Goal: Information Seeking & Learning: Learn about a topic

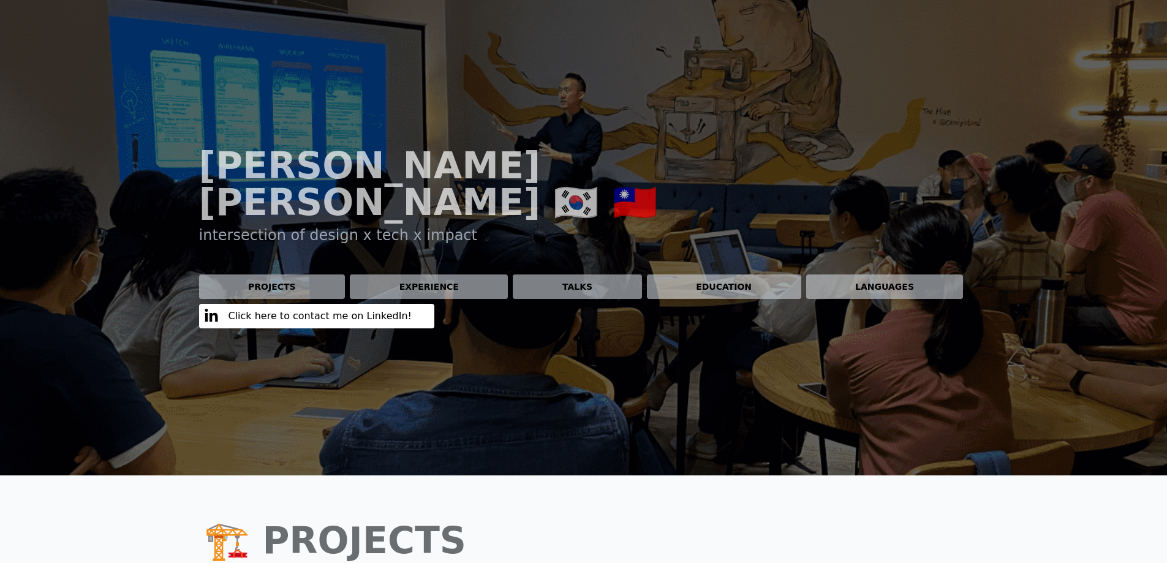
click at [409, 167] on h1 "[PERSON_NAME] 🇰🇷 🇹🇼" at bounding box center [455, 183] width 513 height 73
drag, startPoint x: 409, startPoint y: 167, endPoint x: 431, endPoint y: 167, distance: 22.0
click at [409, 166] on h1 "[PERSON_NAME] 🇰🇷 🇹🇼" at bounding box center [455, 183] width 513 height 73
click at [449, 167] on h1 "[PERSON_NAME] 🇰🇷 🇹🇼" at bounding box center [455, 183] width 513 height 73
click at [579, 384] on div "[PERSON_NAME] 🇰🇷 🇹🇼 intersection of design x tech x impact Projects Experience …" at bounding box center [584, 237] width 784 height 475
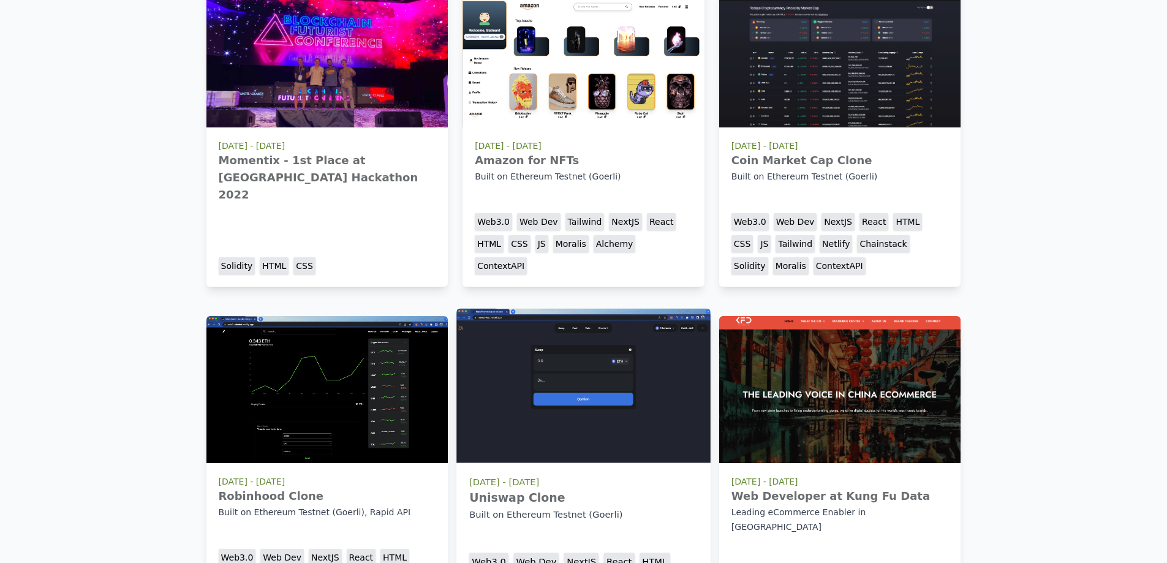
scroll to position [490, 0]
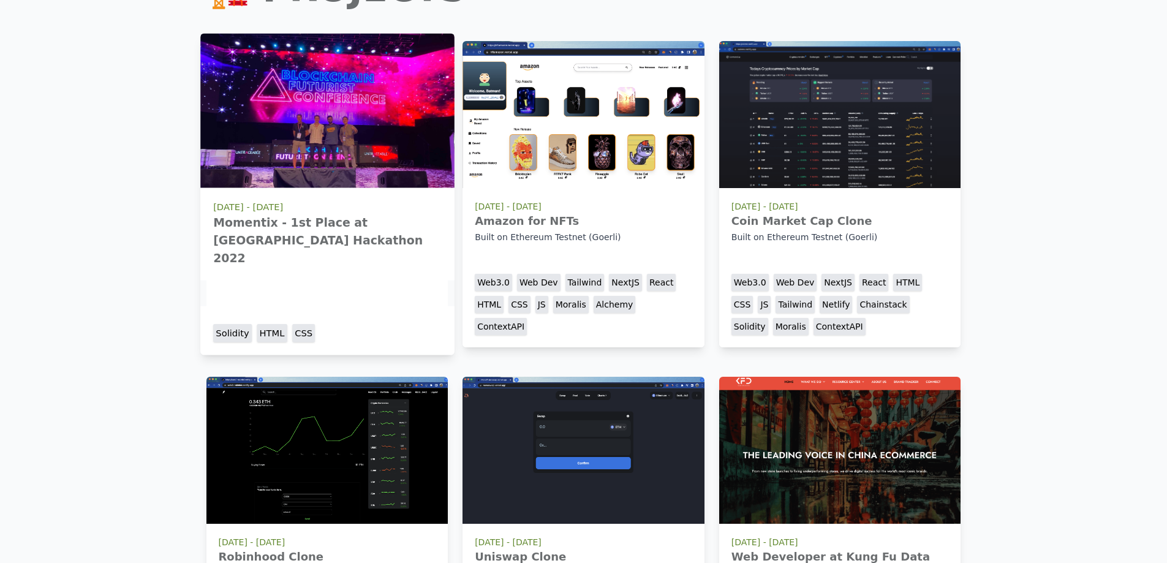
scroll to position [307, 0]
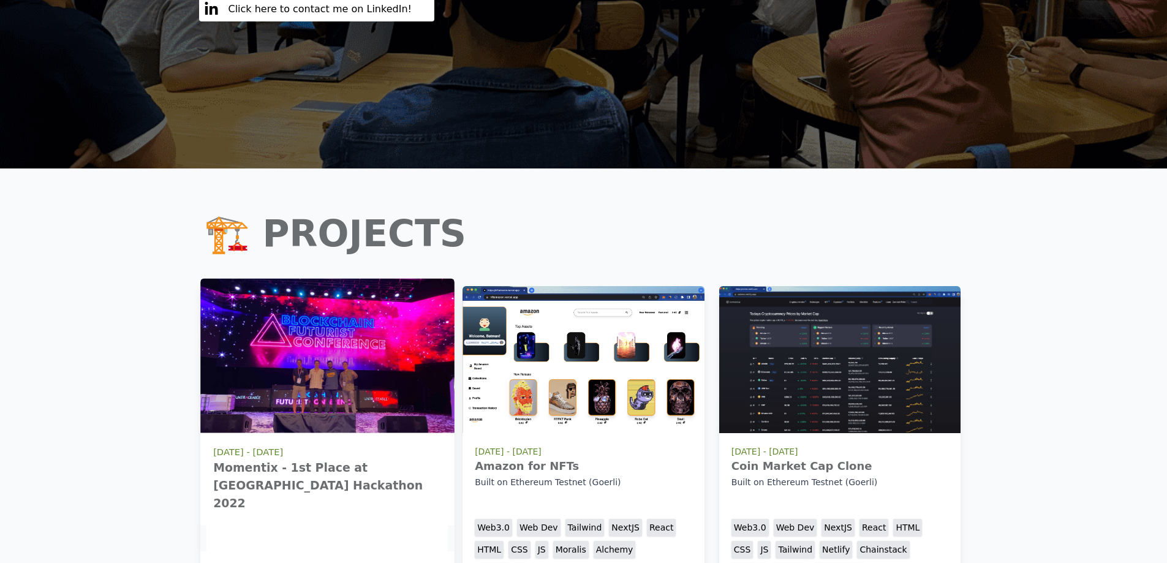
click at [335, 279] on img at bounding box center [327, 356] width 254 height 154
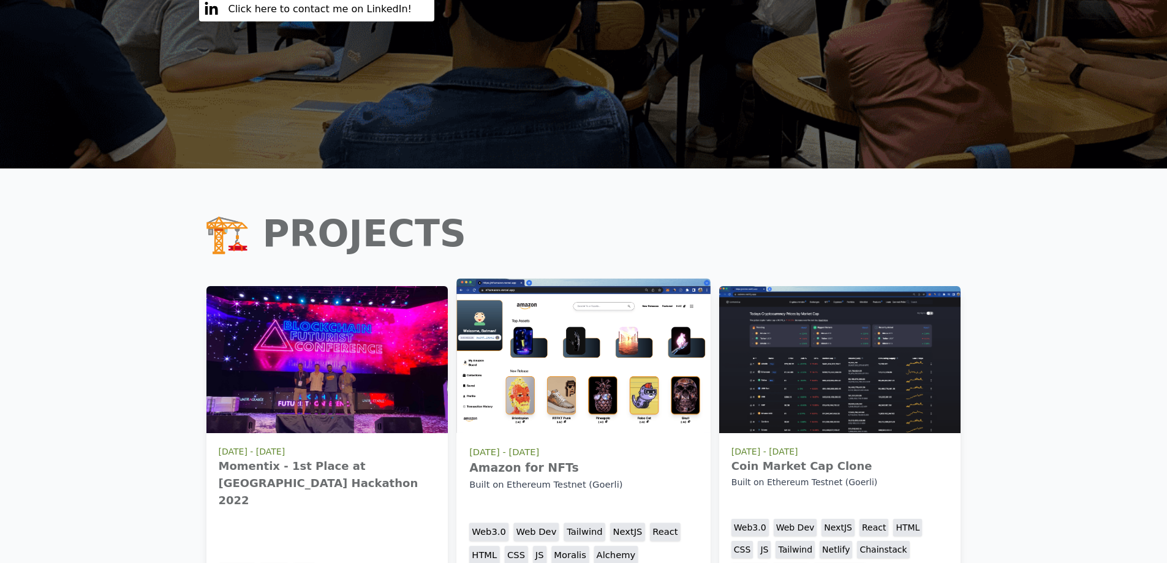
scroll to position [429, 0]
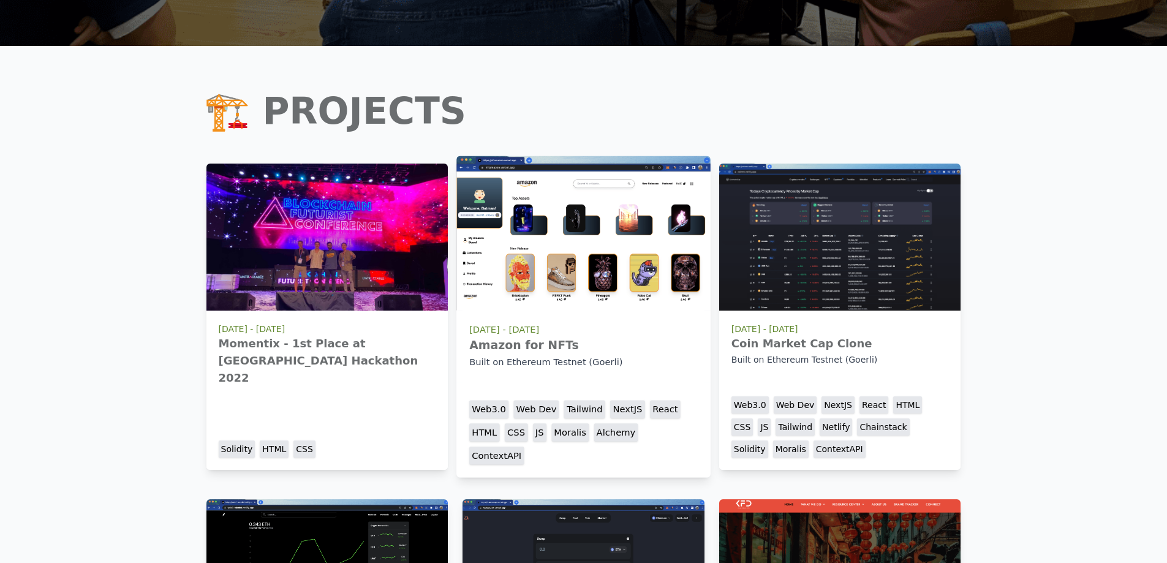
click at [649, 227] on img at bounding box center [583, 233] width 254 height 154
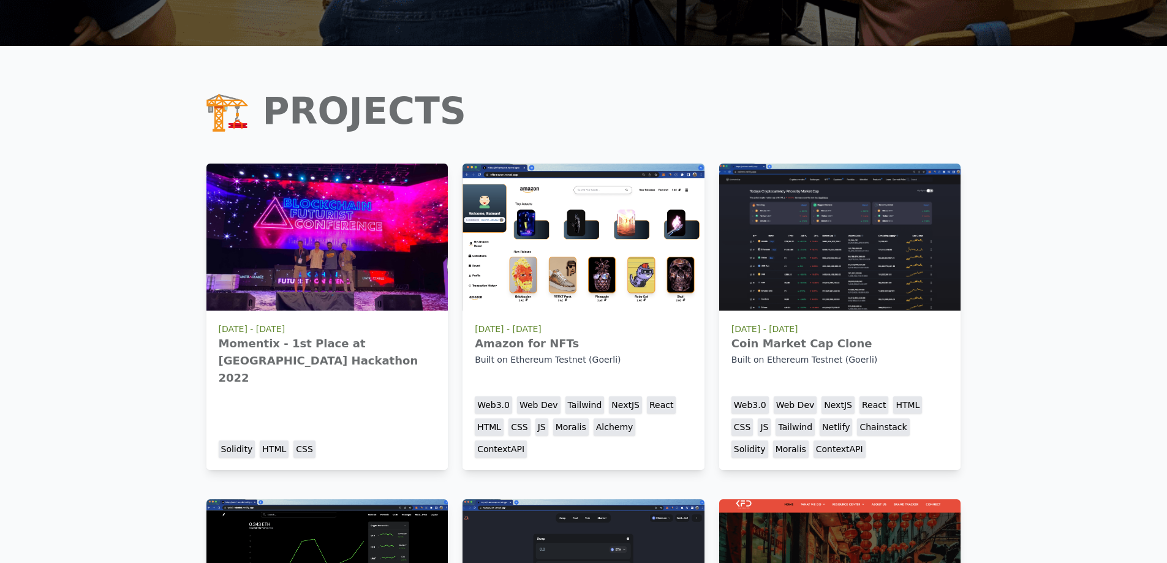
drag, startPoint x: 1000, startPoint y: 314, endPoint x: 1028, endPoint y: 9, distance: 306.3
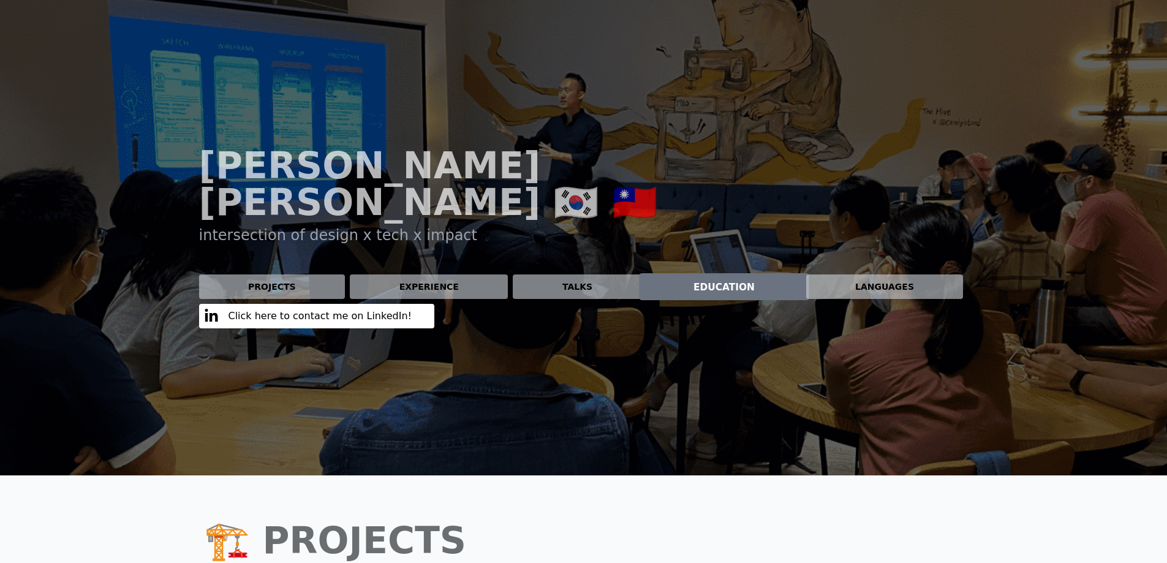
click at [750, 273] on button "Education" at bounding box center [724, 286] width 170 height 27
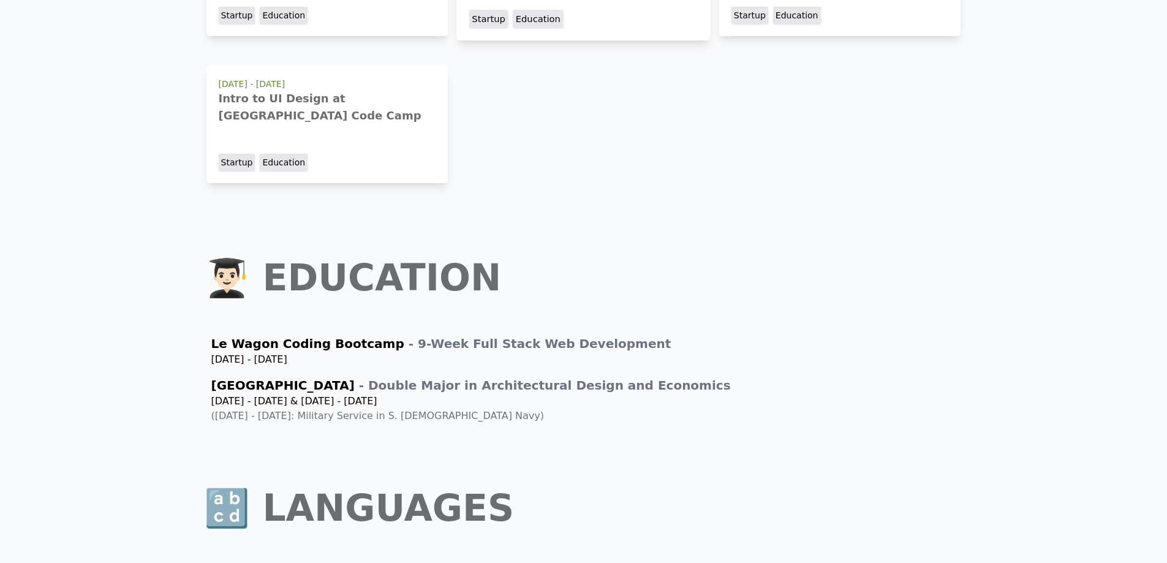
scroll to position [3430, 0]
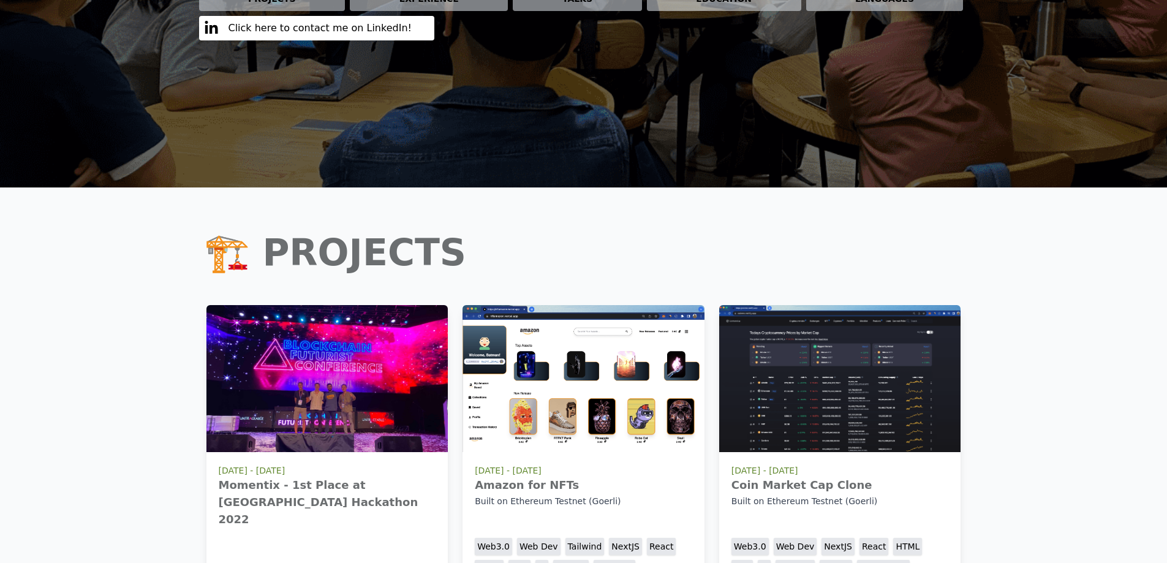
click at [779, 227] on h1 "🏗️ Projects" at bounding box center [583, 252] width 759 height 51
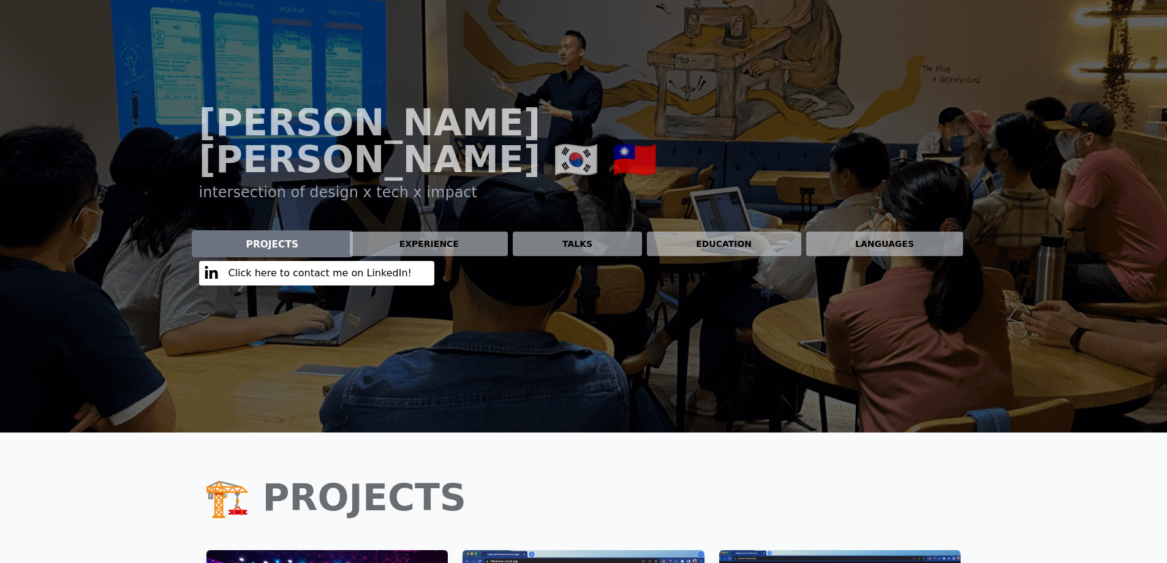
click at [292, 230] on button "Projects" at bounding box center [272, 243] width 161 height 27
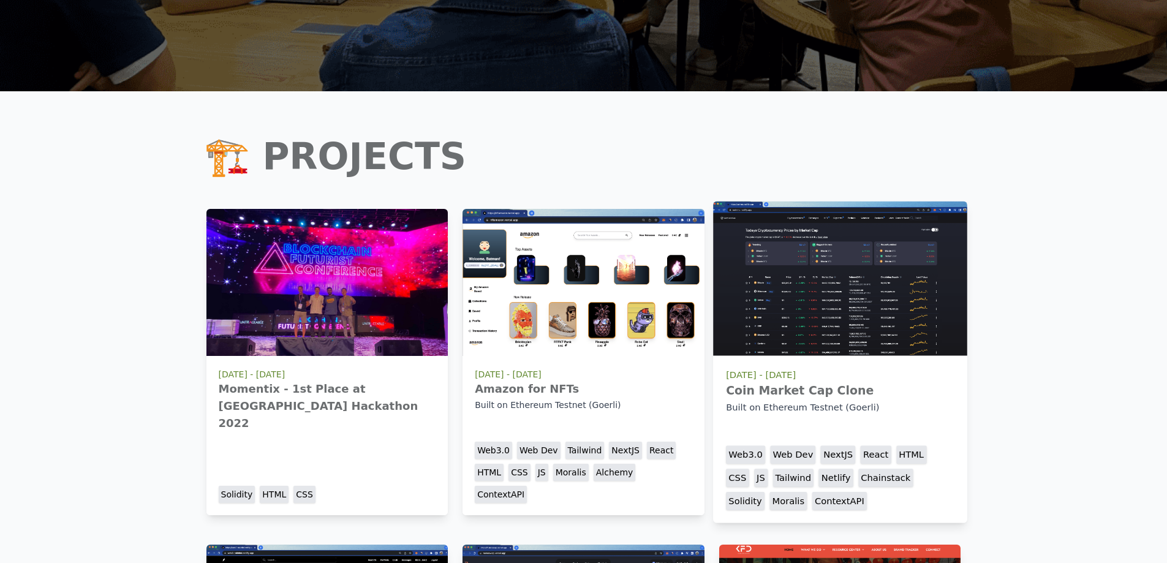
scroll to position [381, 0]
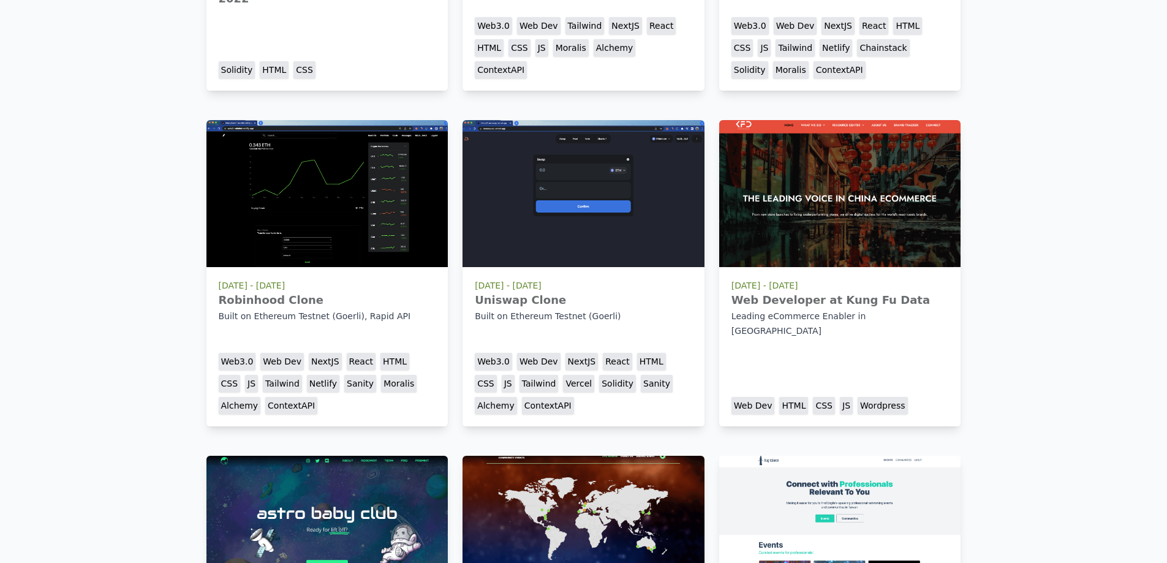
scroll to position [0, 0]
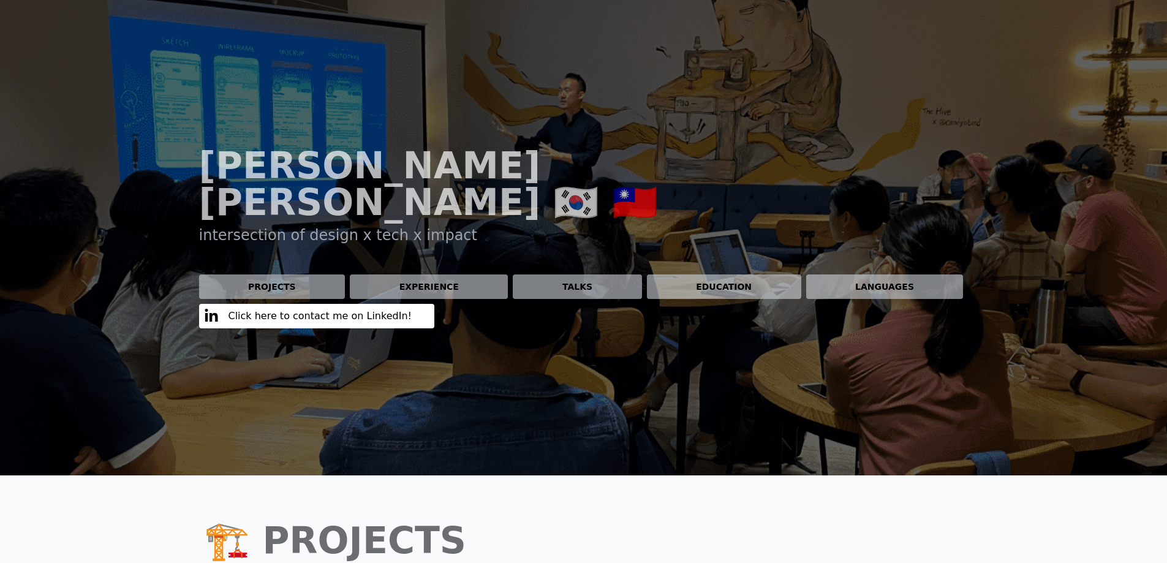
click at [500, 164] on h1 "[PERSON_NAME] 🇰🇷 🇹🇼" at bounding box center [455, 183] width 513 height 73
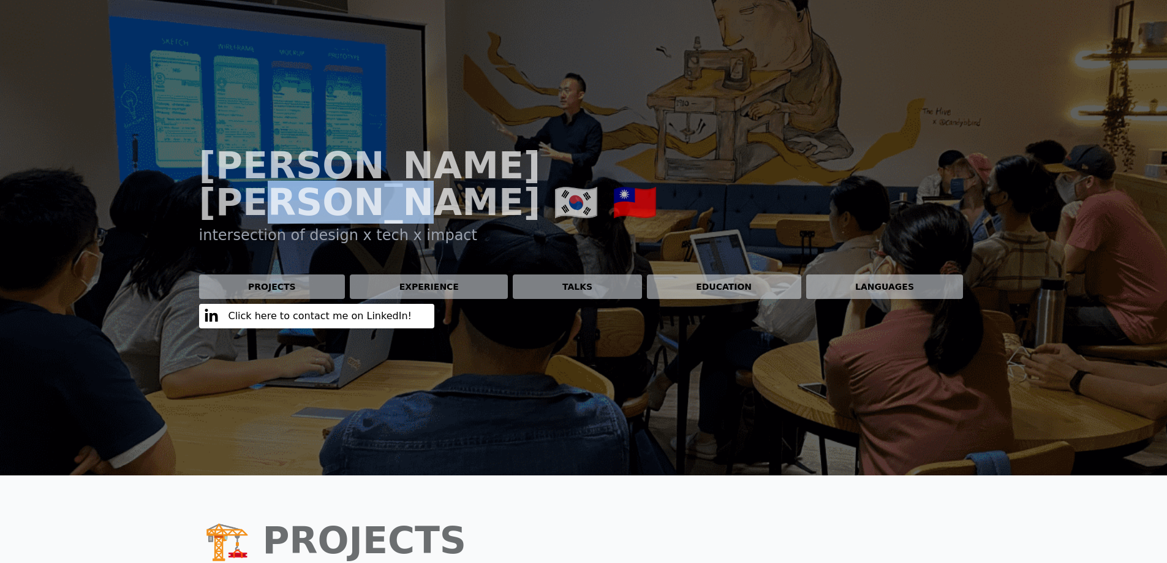
click at [500, 164] on h1 "[PERSON_NAME] 🇰🇷 🇹🇼" at bounding box center [455, 183] width 513 height 73
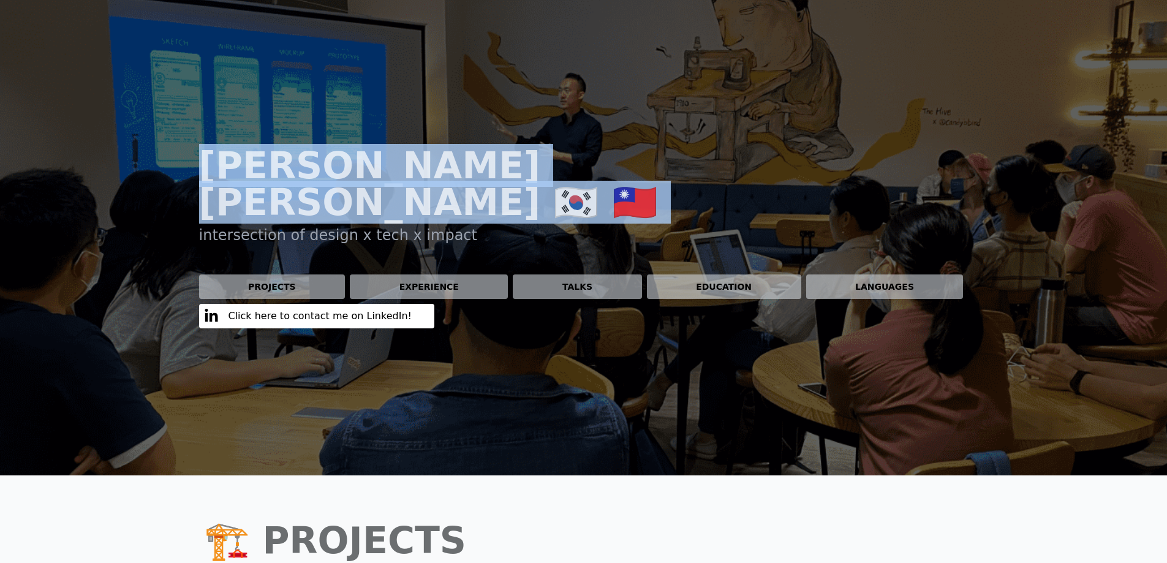
click at [500, 164] on h1 "[PERSON_NAME] 🇰🇷 🇹🇼" at bounding box center [455, 183] width 513 height 73
click at [465, 176] on h1 "[PERSON_NAME] 🇰🇷 🇹🇼" at bounding box center [455, 183] width 513 height 73
click at [441, 158] on h1 "[PERSON_NAME] 🇰🇷 🇹🇼" at bounding box center [455, 183] width 513 height 73
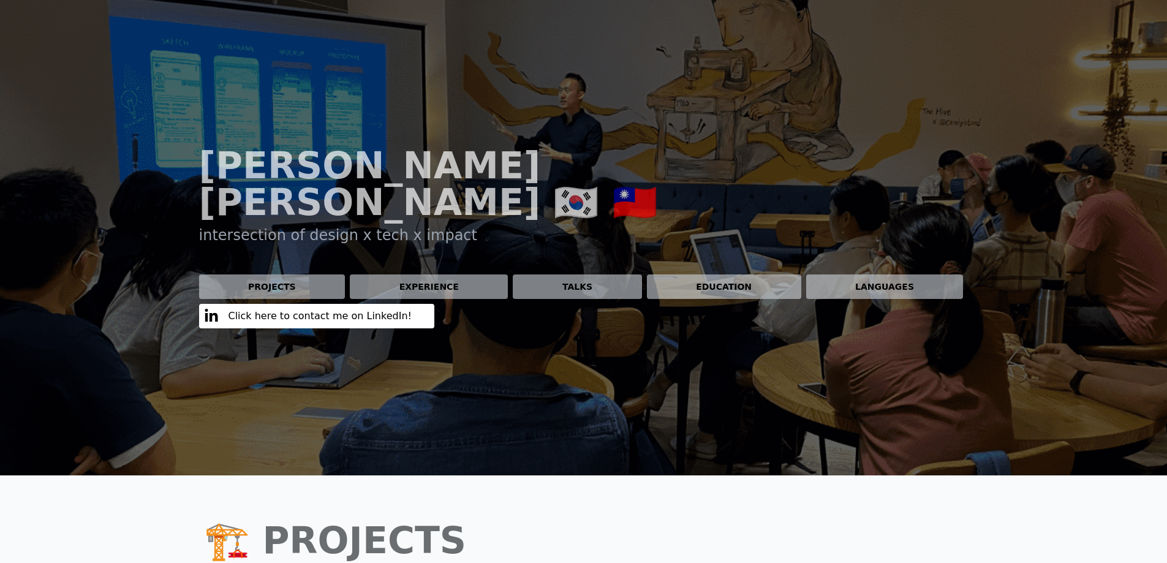
click at [514, 164] on h1 "[PERSON_NAME] 🇰🇷 🇹🇼" at bounding box center [455, 183] width 513 height 73
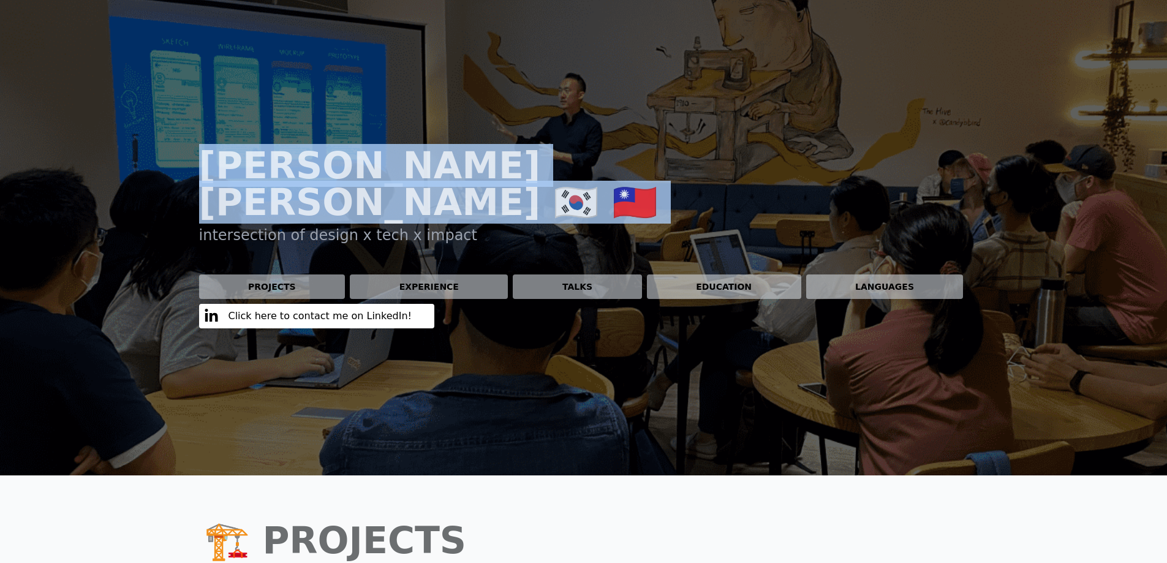
click at [514, 164] on h1 "[PERSON_NAME] 🇰🇷 🇹🇼" at bounding box center [455, 183] width 513 height 73
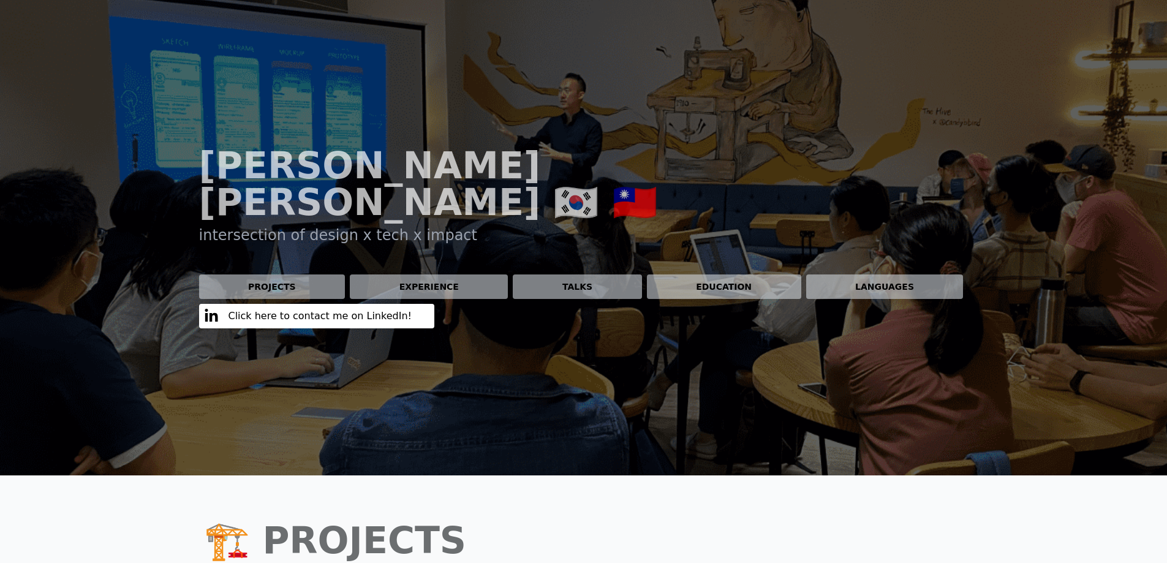
click at [391, 225] on p "intersection of design x tech x impact" at bounding box center [413, 235] width 428 height 20
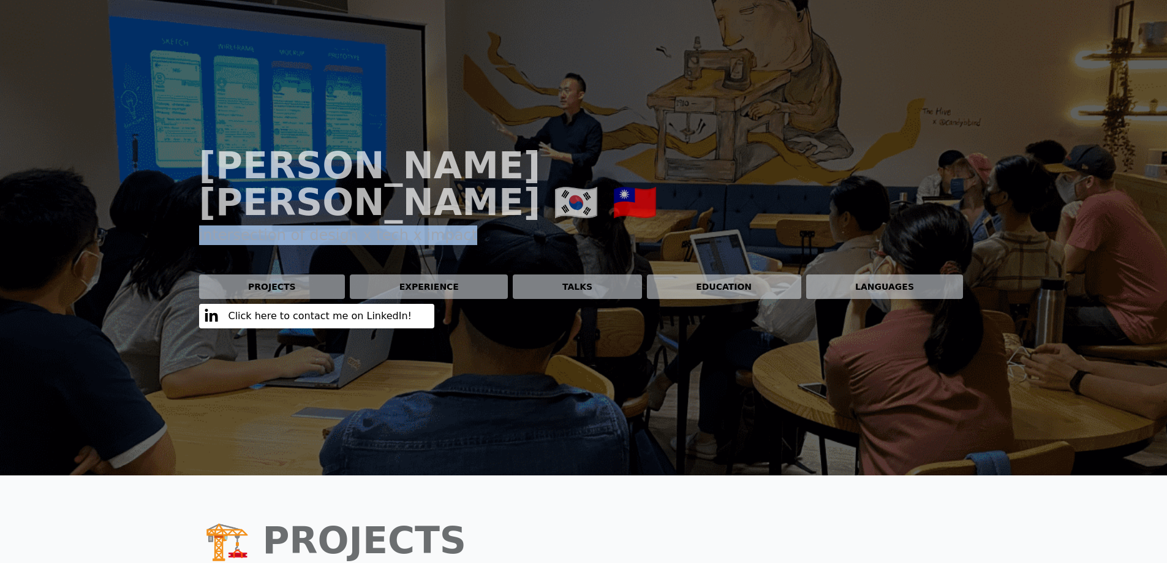
click at [391, 225] on p "intersection of design x tech x impact" at bounding box center [413, 235] width 428 height 20
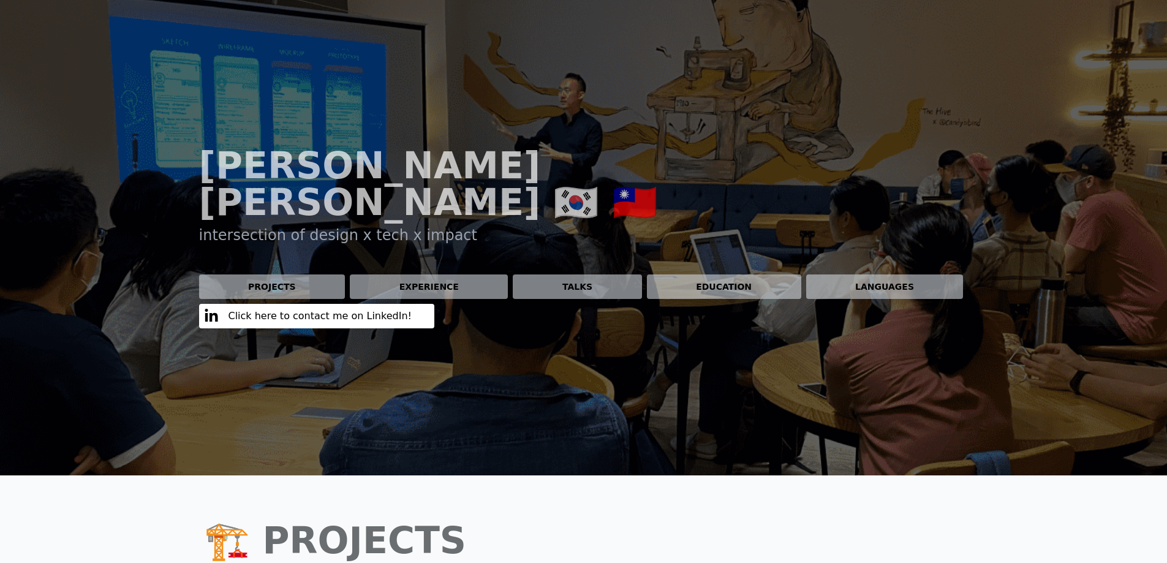
click at [412, 173] on h1 "[PERSON_NAME] 🇰🇷 🇹🇼" at bounding box center [455, 183] width 513 height 73
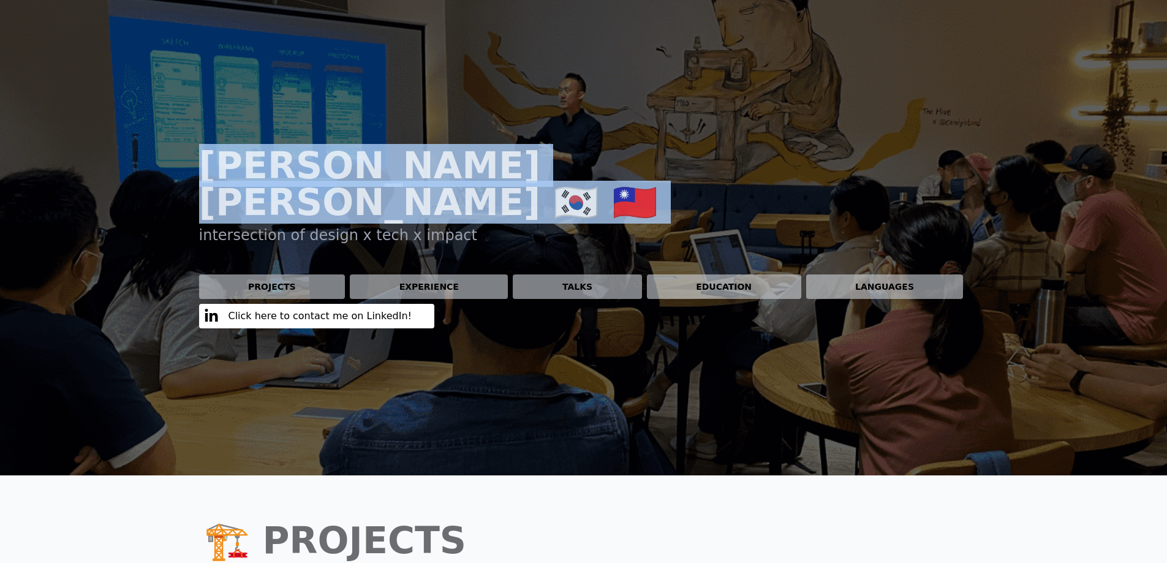
click at [412, 173] on h1 "[PERSON_NAME] 🇰🇷 🇹🇼" at bounding box center [455, 183] width 513 height 73
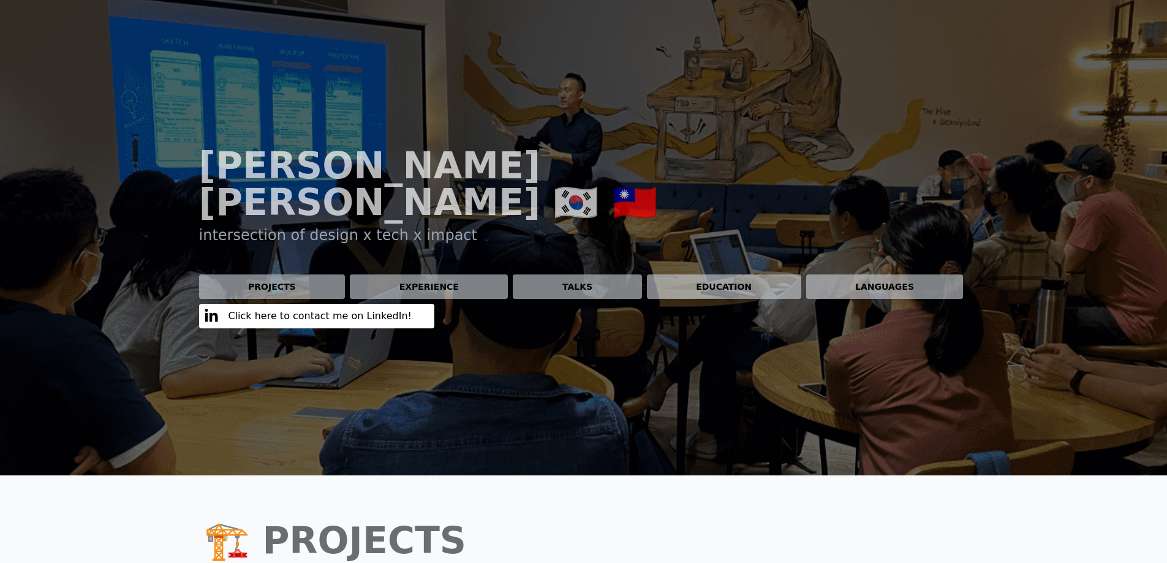
click at [485, 225] on p "intersection of design x tech x impact" at bounding box center [413, 235] width 428 height 20
click at [535, 150] on h1 "[PERSON_NAME] 🇰🇷 🇹🇼" at bounding box center [455, 183] width 513 height 73
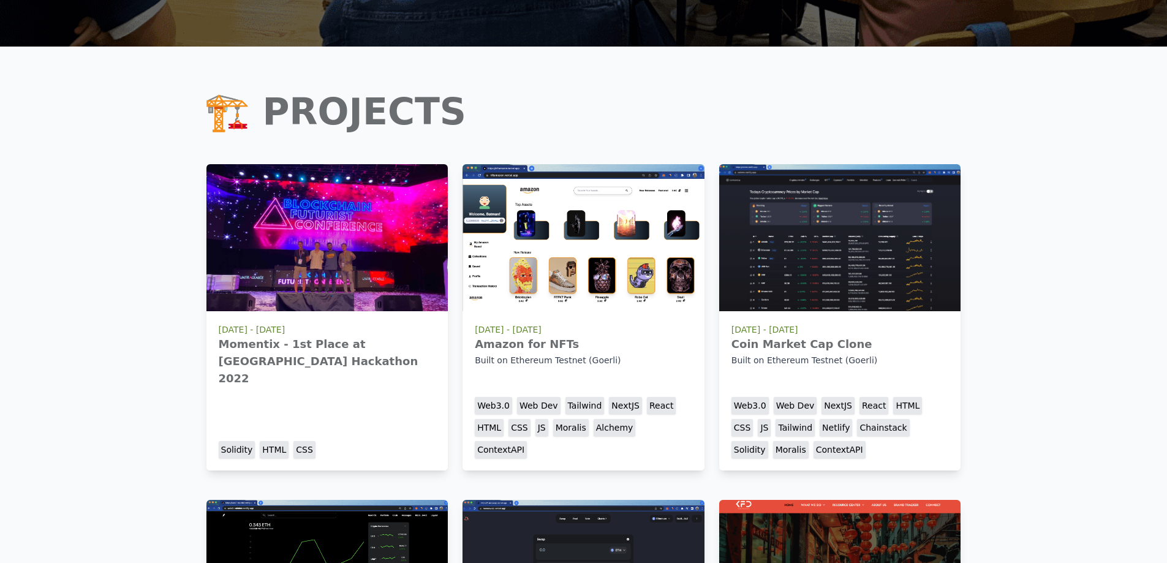
drag, startPoint x: 1006, startPoint y: 326, endPoint x: 1003, endPoint y: 284, distance: 41.8
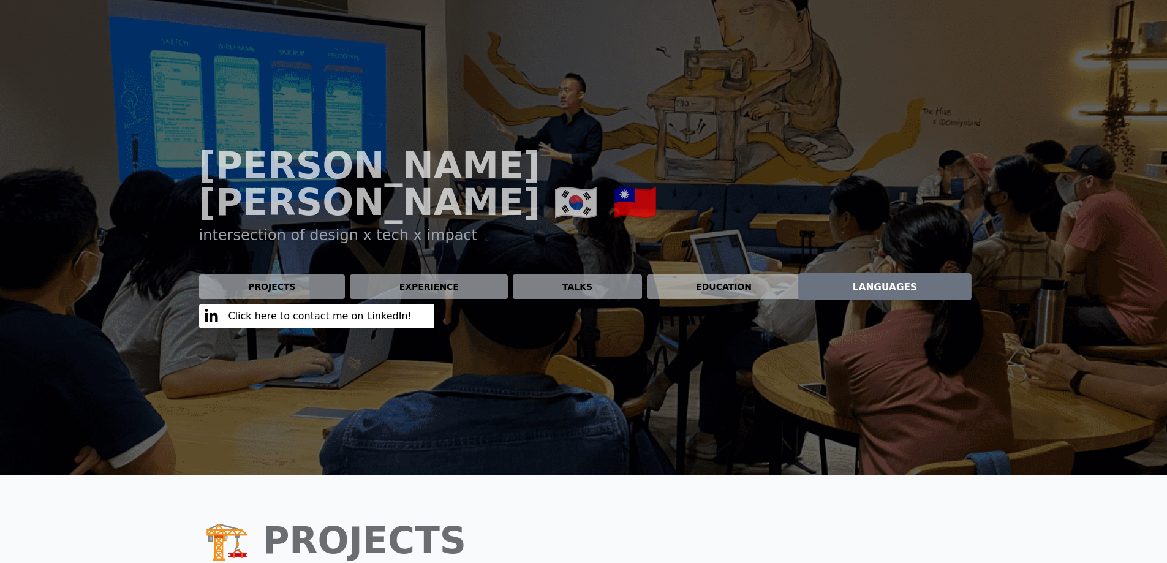
click at [897, 281] on link "Languages" at bounding box center [884, 286] width 64 height 11
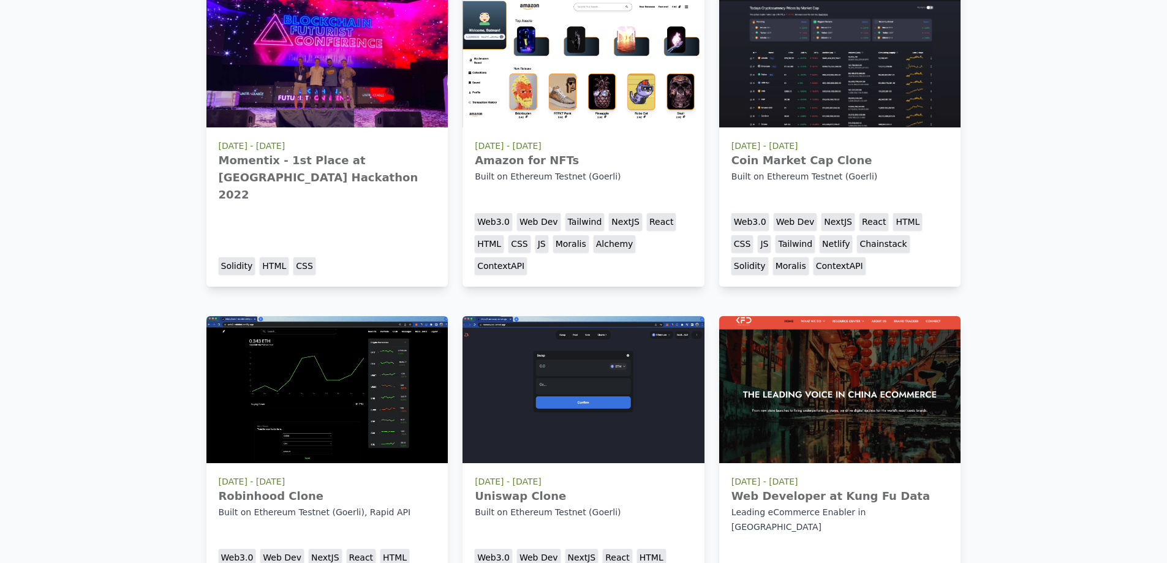
scroll to position [306, 0]
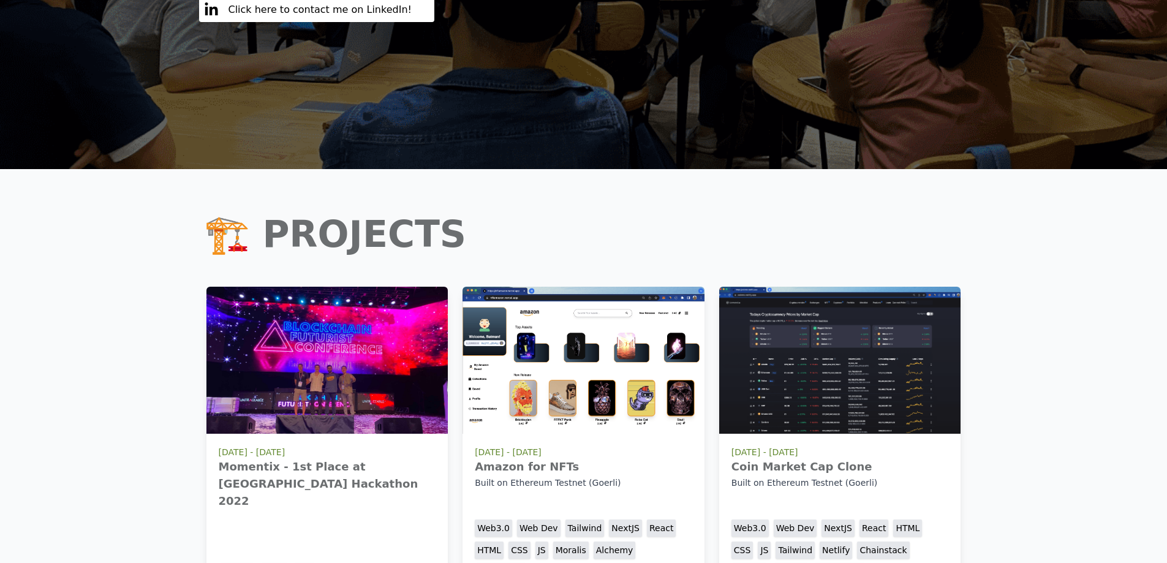
click at [375, 208] on h1 "🏗️ Projects" at bounding box center [583, 233] width 759 height 51
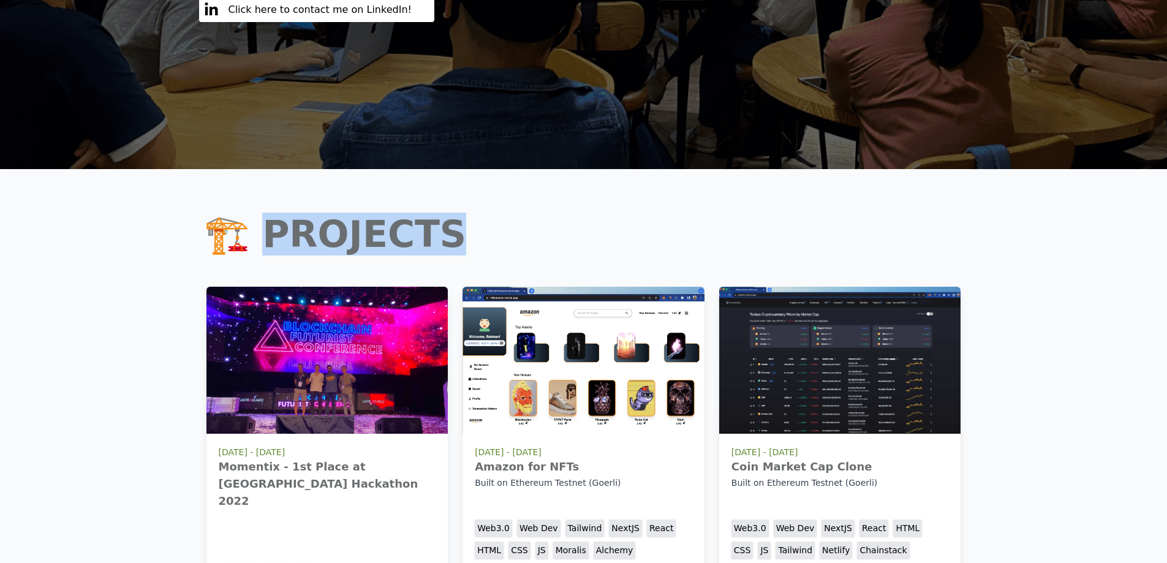
drag, startPoint x: 375, startPoint y: 195, endPoint x: 530, endPoint y: 209, distance: 156.2
click at [375, 208] on h1 "🏗️ Projects" at bounding box center [583, 233] width 759 height 51
click at [554, 209] on h1 "🏗️ Projects" at bounding box center [583, 233] width 759 height 51
click at [586, 208] on h1 "🏗️ Projects" at bounding box center [583, 233] width 759 height 51
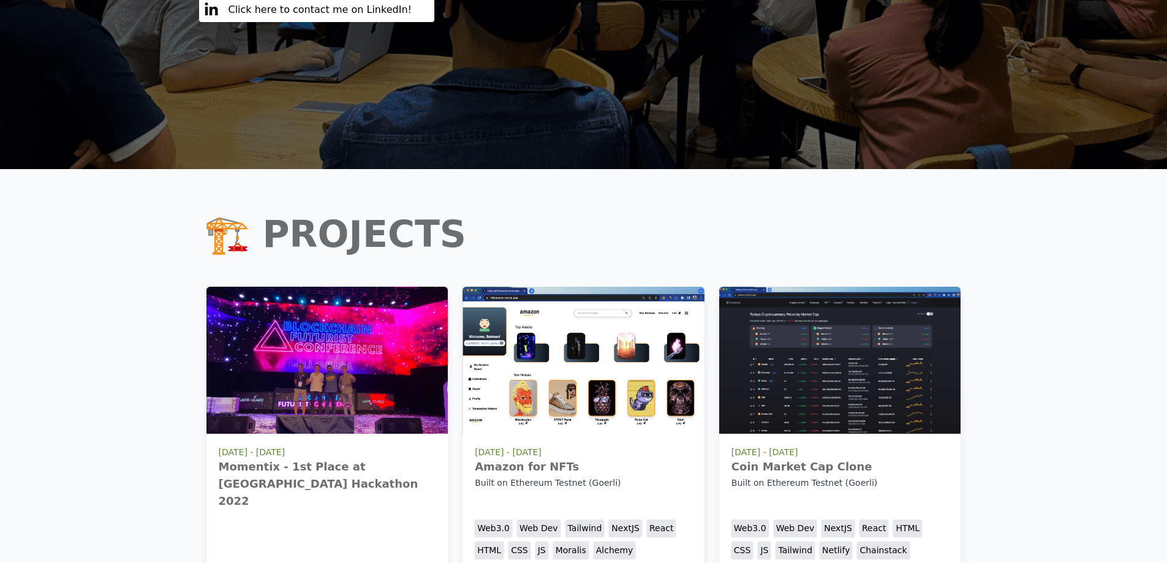
scroll to position [0, 0]
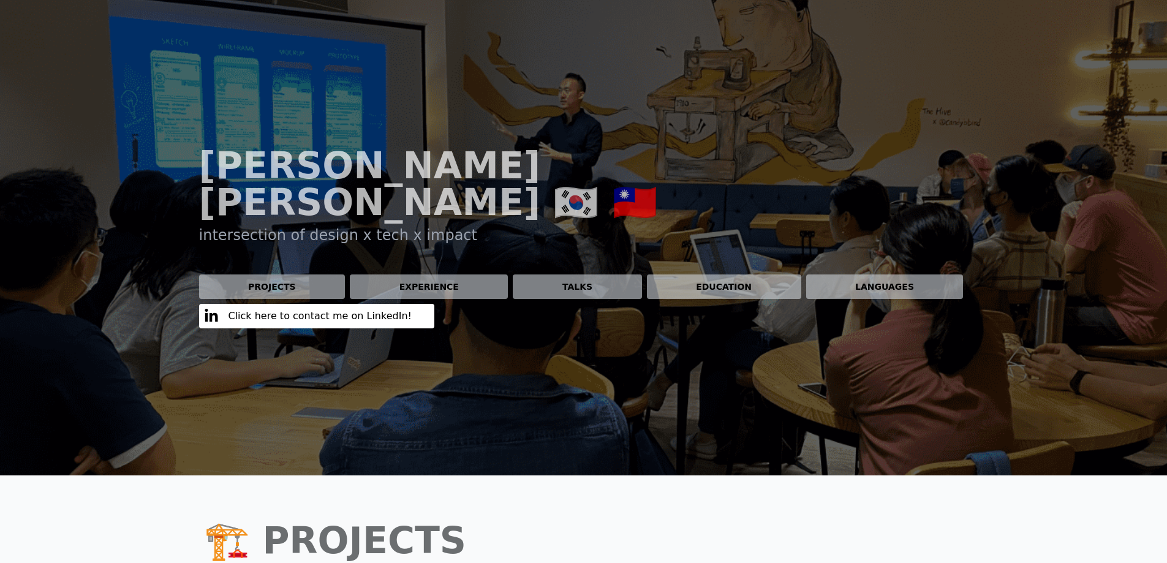
click at [372, 88] on div "[PERSON_NAME] 🇰🇷 🇹🇼 intersection of design x tech x impact Projects Experience …" at bounding box center [584, 237] width 784 height 475
drag, startPoint x: 650, startPoint y: 67, endPoint x: 694, endPoint y: 148, distance: 92.6
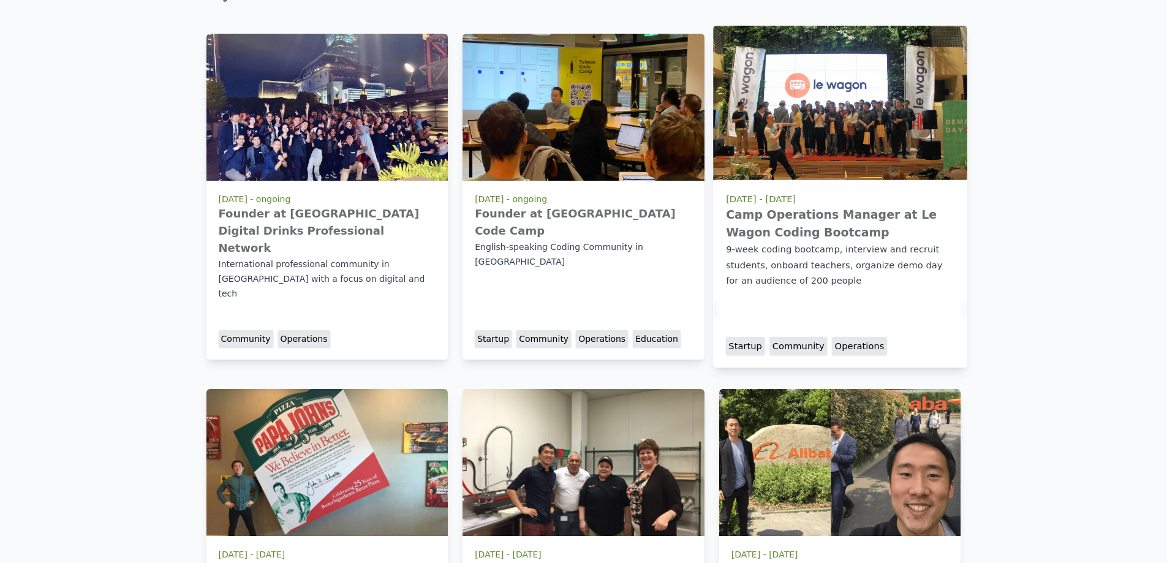
scroll to position [1716, 0]
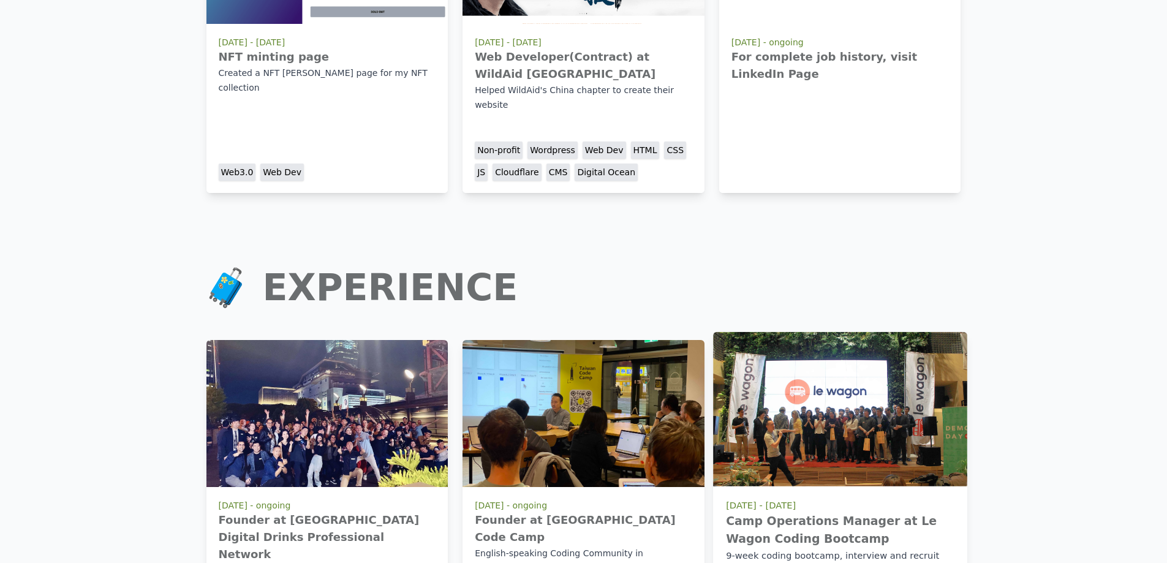
click at [785, 349] on img at bounding box center [840, 409] width 254 height 154
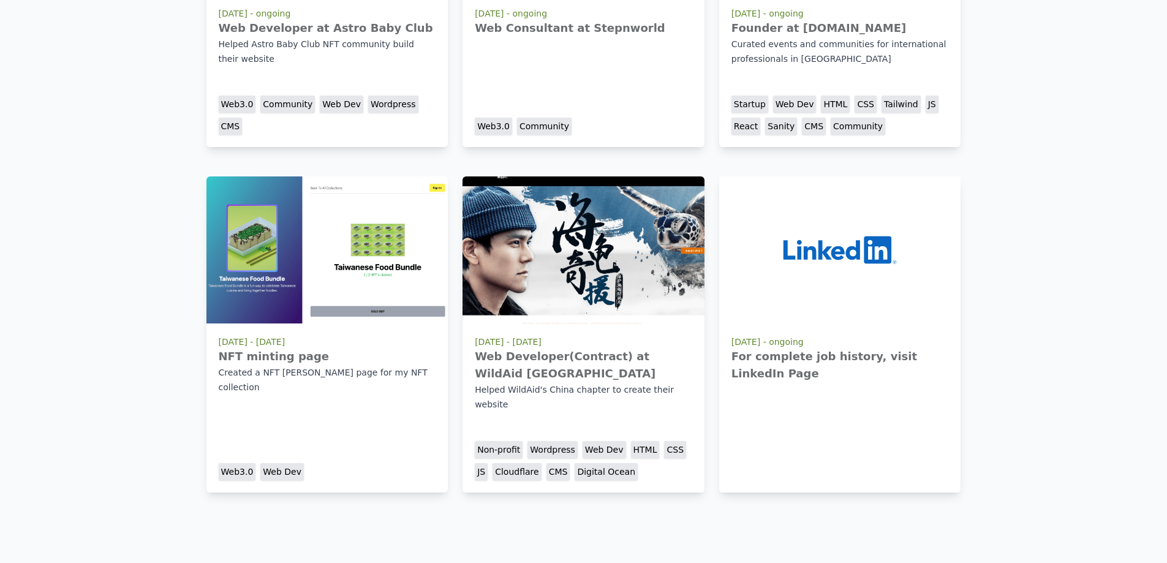
scroll to position [0, 0]
